Goal: Information Seeking & Learning: Learn about a topic

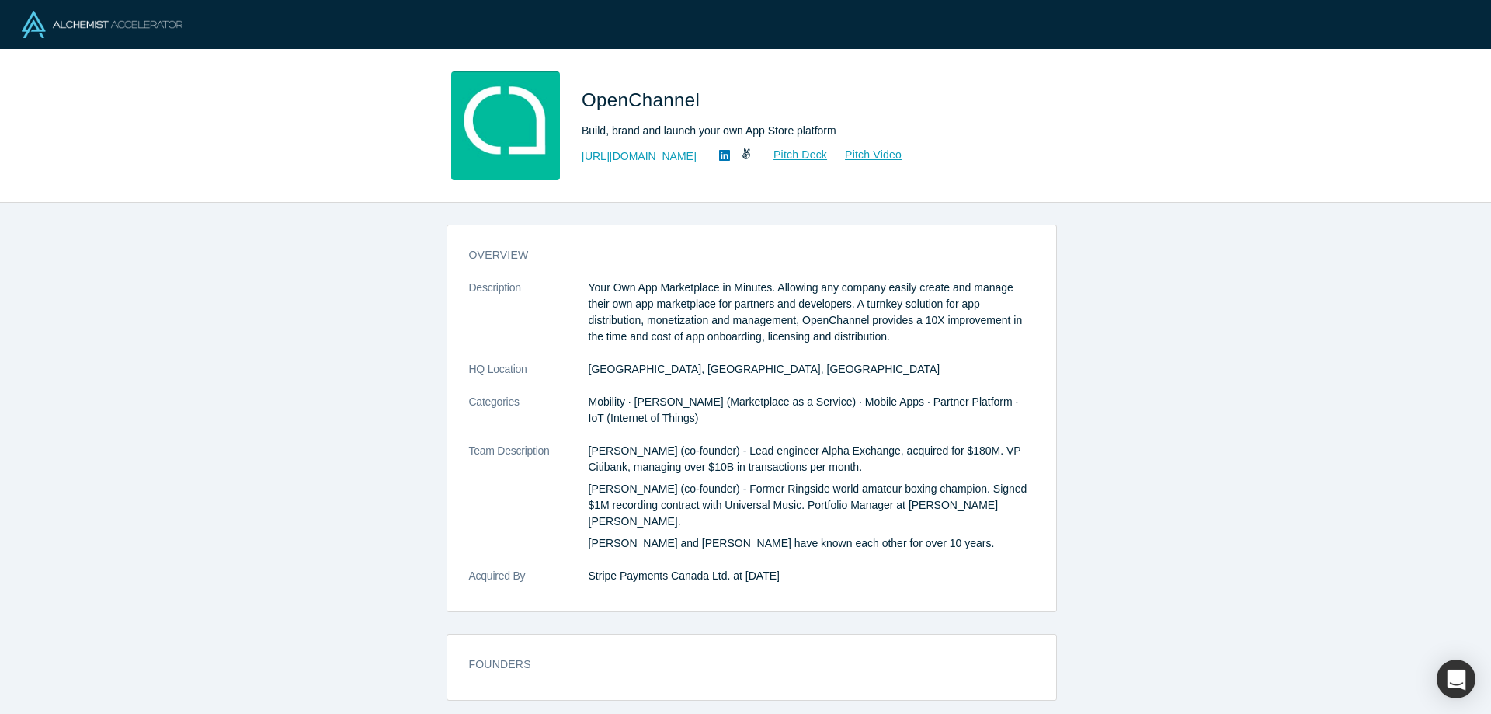
click at [1055, 308] on div "overview Description Your Own App Marketplace in Minutes. Allowing any company …" at bounding box center [751, 464] width 1503 height 523
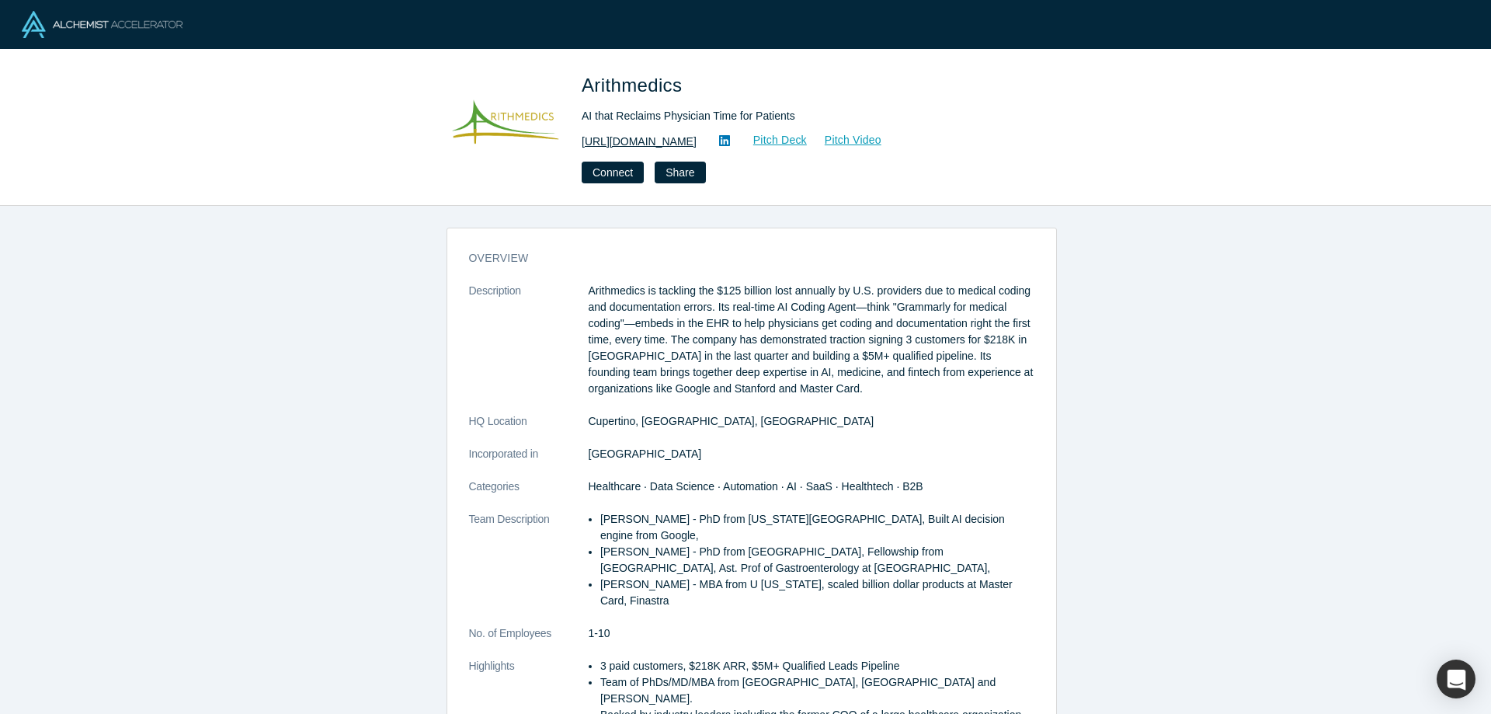
click at [642, 146] on link "https://arithmedics.com" at bounding box center [639, 142] width 115 height 16
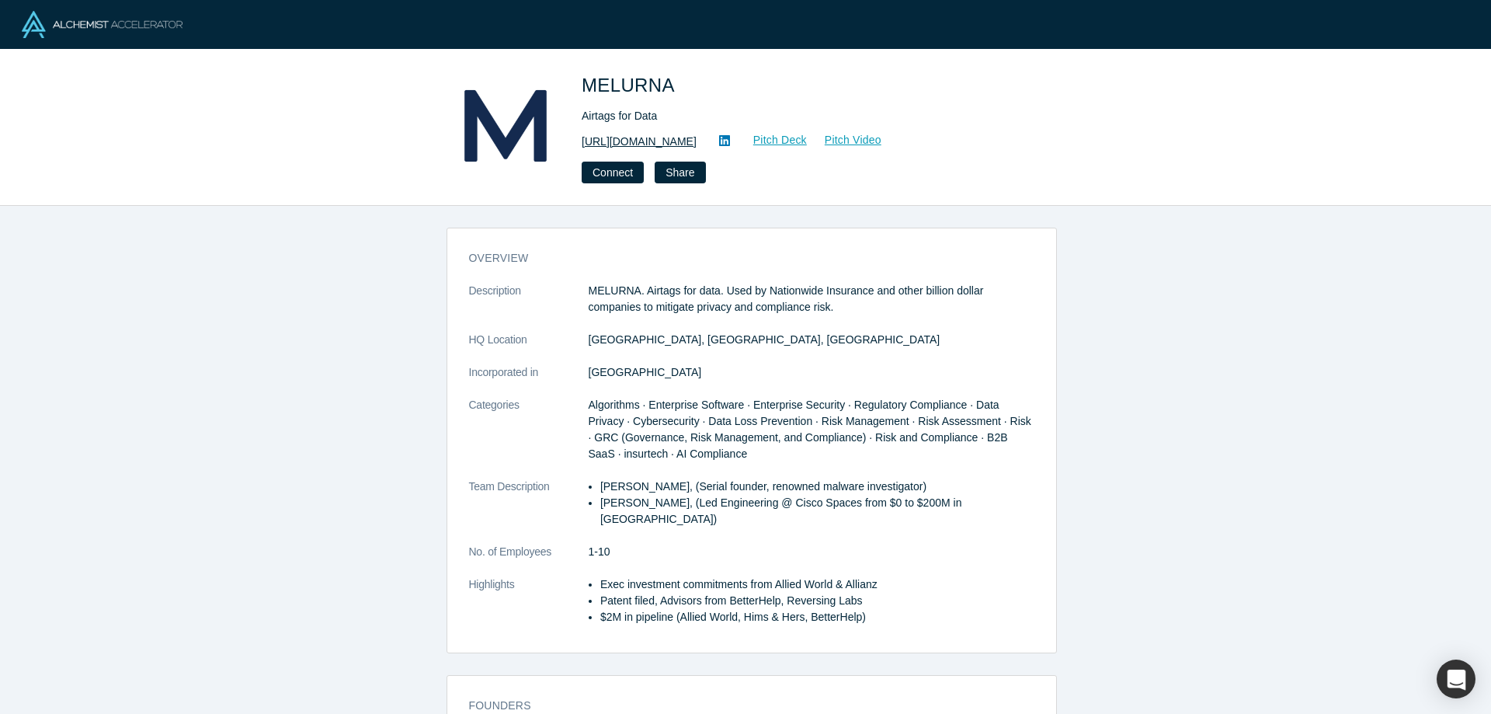
click at [666, 141] on link "https://www.melurna.com" at bounding box center [639, 142] width 115 height 16
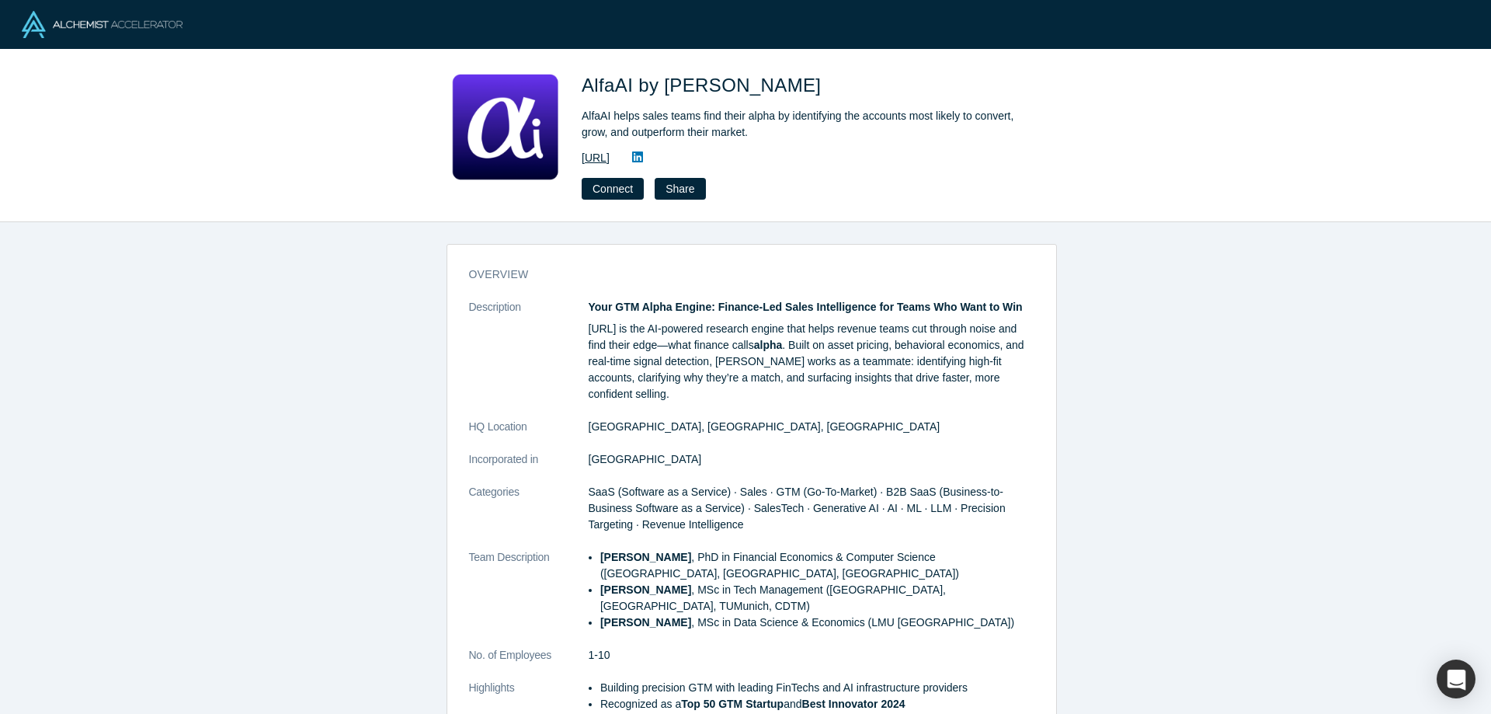
click at [610, 158] on link "https://www.loyee.ai" at bounding box center [596, 158] width 28 height 16
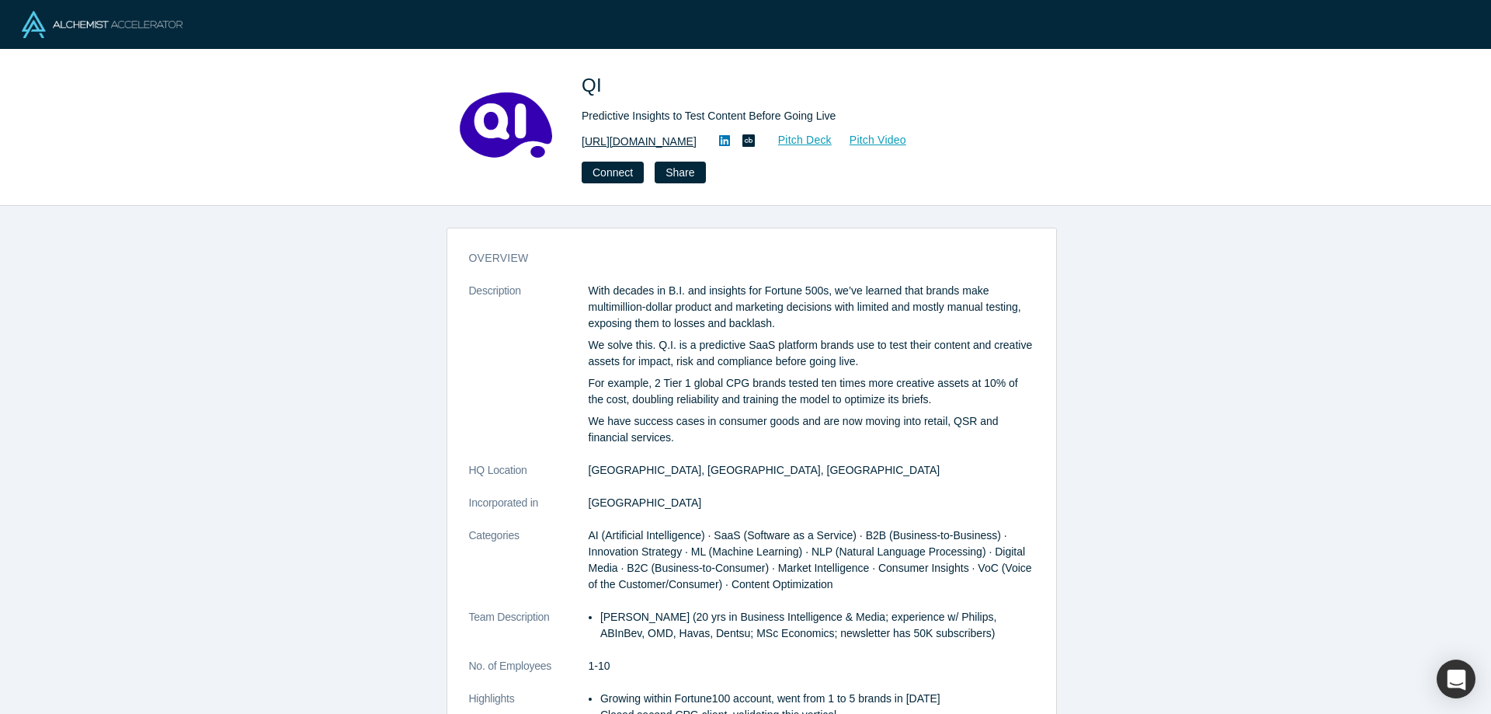
click at [642, 141] on link "https://voxqi.com" at bounding box center [639, 142] width 115 height 16
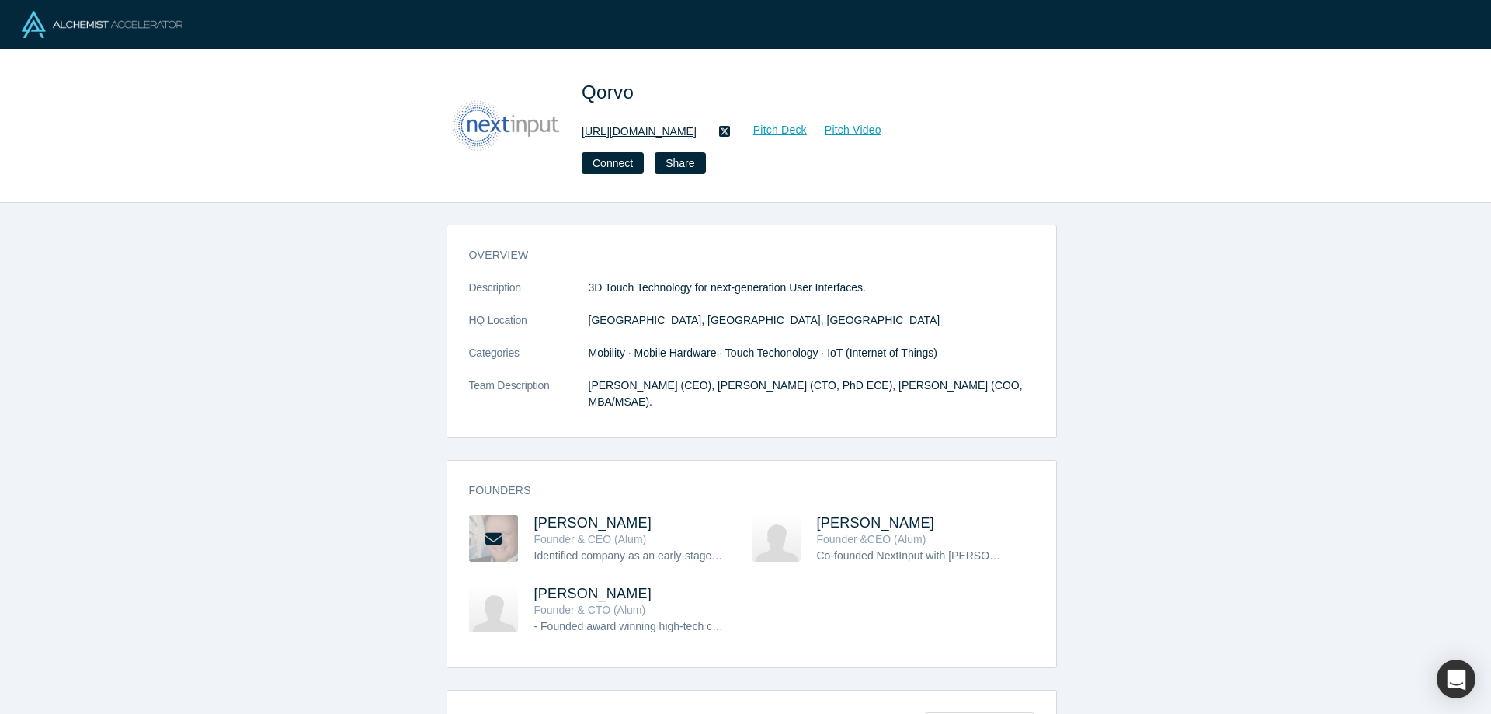
click at [669, 136] on link "http://www.qorvo.com" at bounding box center [639, 131] width 115 height 16
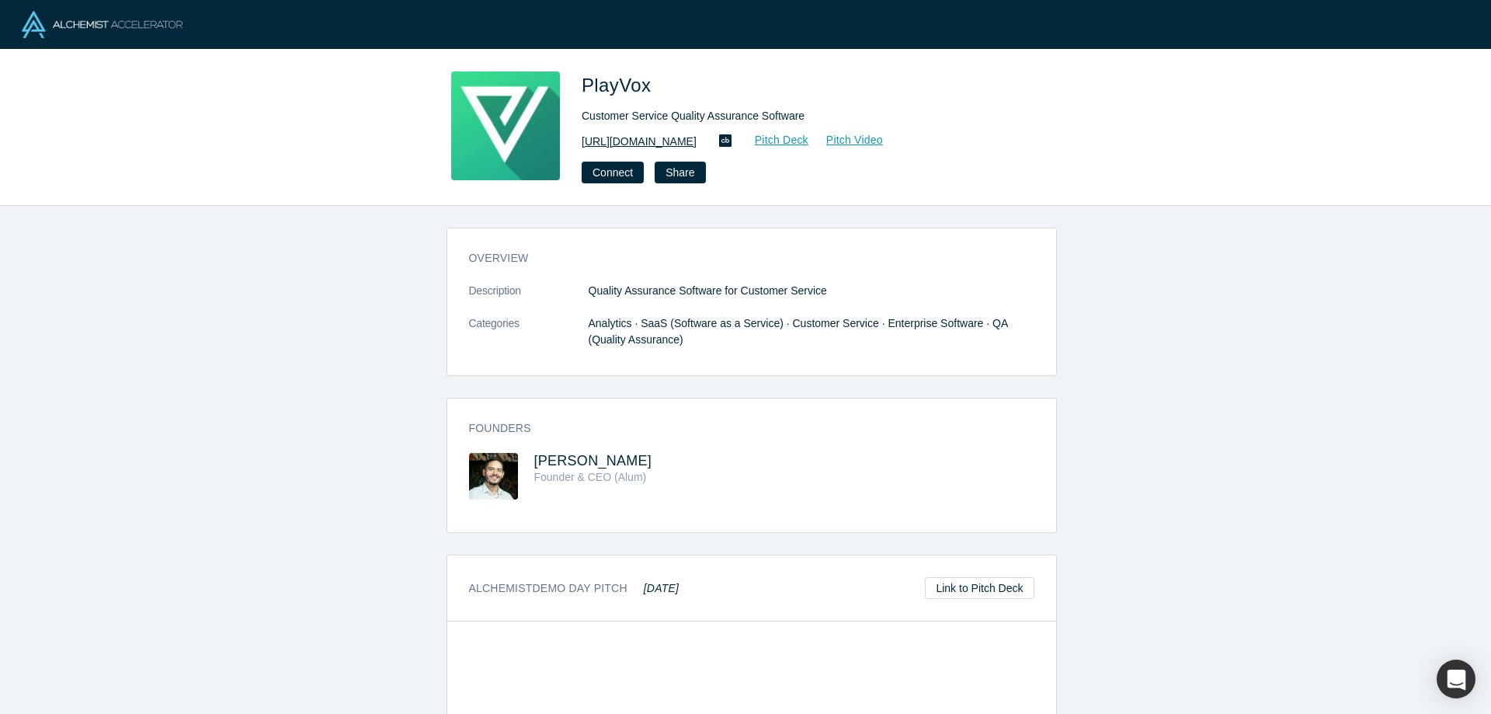
click at [651, 143] on link "http://playvox.com/" at bounding box center [639, 142] width 115 height 16
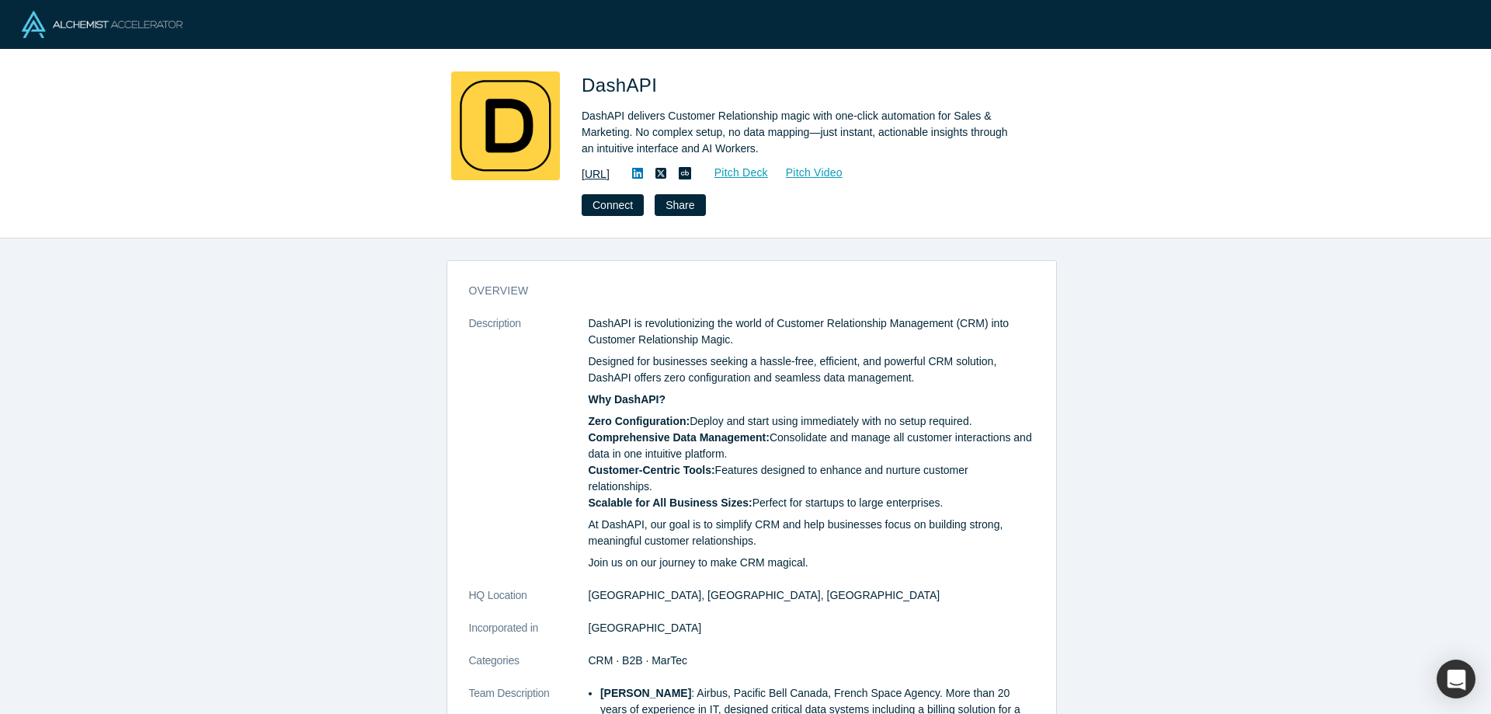
click at [610, 176] on link "https://dashapi.ai" at bounding box center [596, 174] width 28 height 16
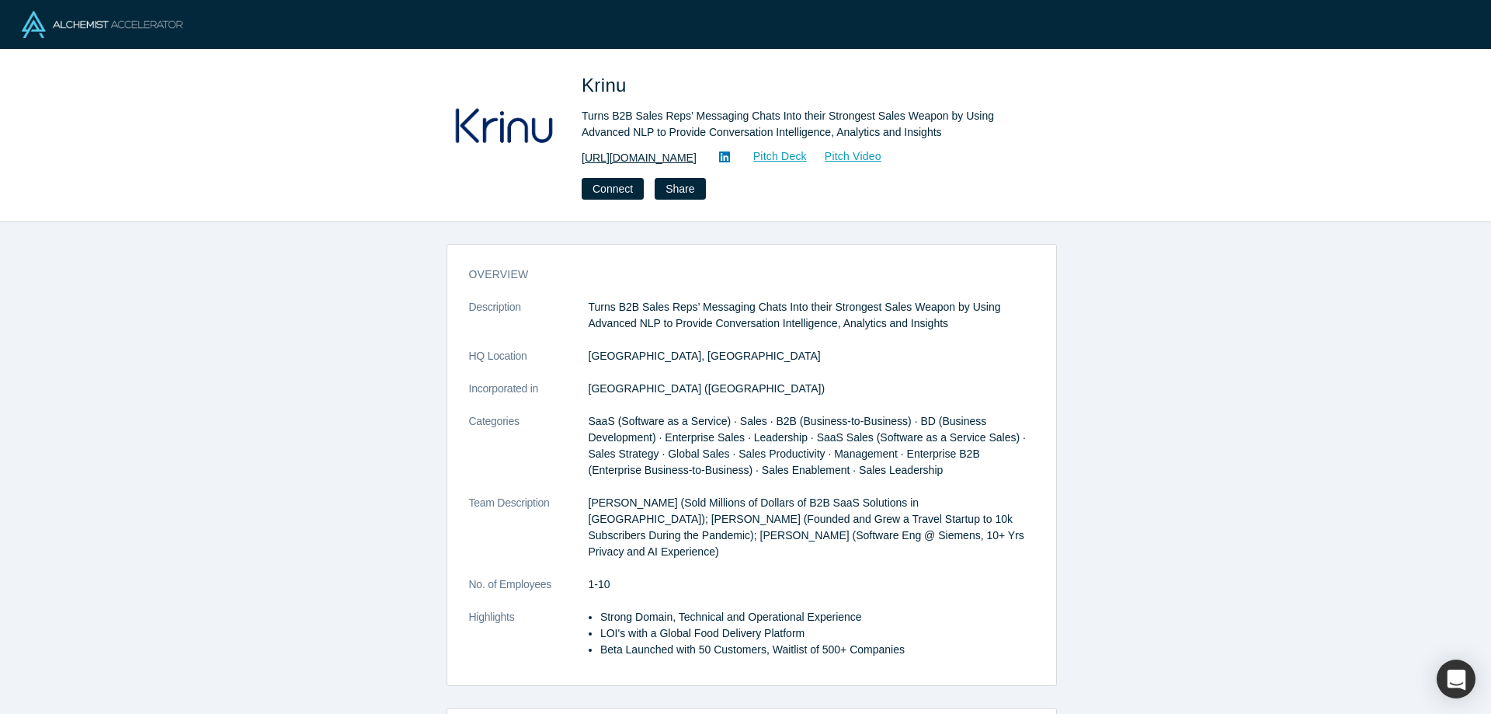
click at [646, 163] on link "[URL][DOMAIN_NAME]" at bounding box center [639, 158] width 115 height 16
